Goal: Use online tool/utility: Utilize a website feature to perform a specific function

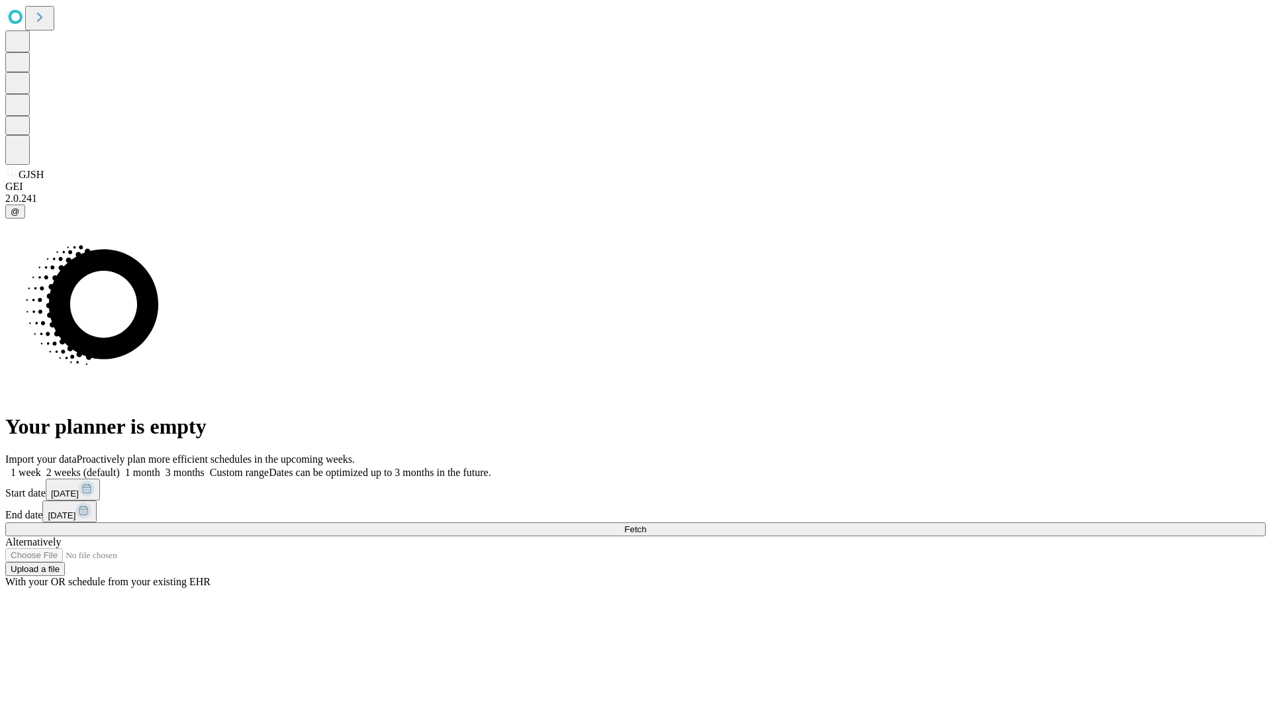
click at [646, 524] on span "Fetch" at bounding box center [635, 529] width 22 height 10
